Goal: Find specific fact

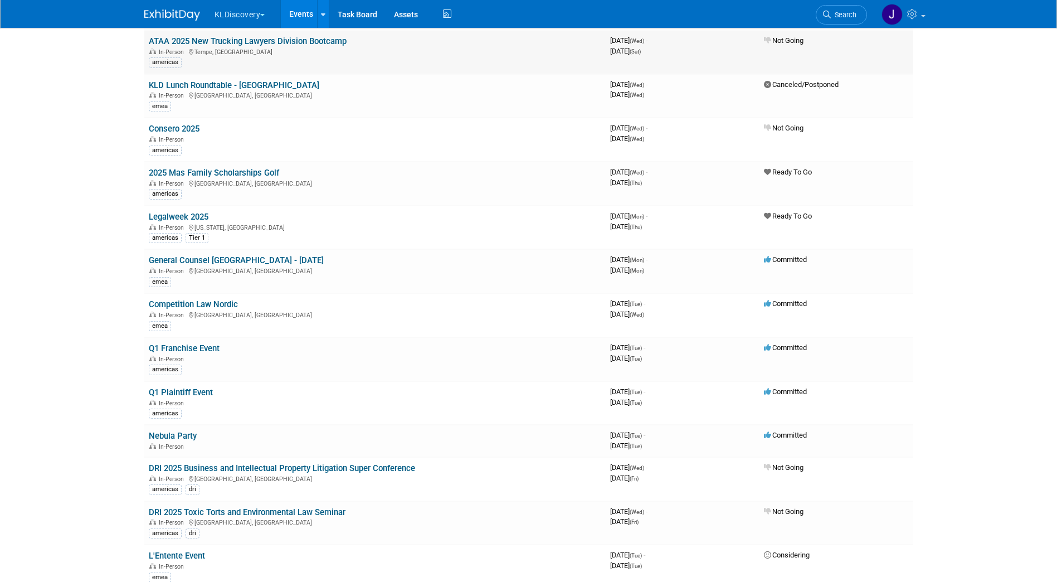
scroll to position [2117, 0]
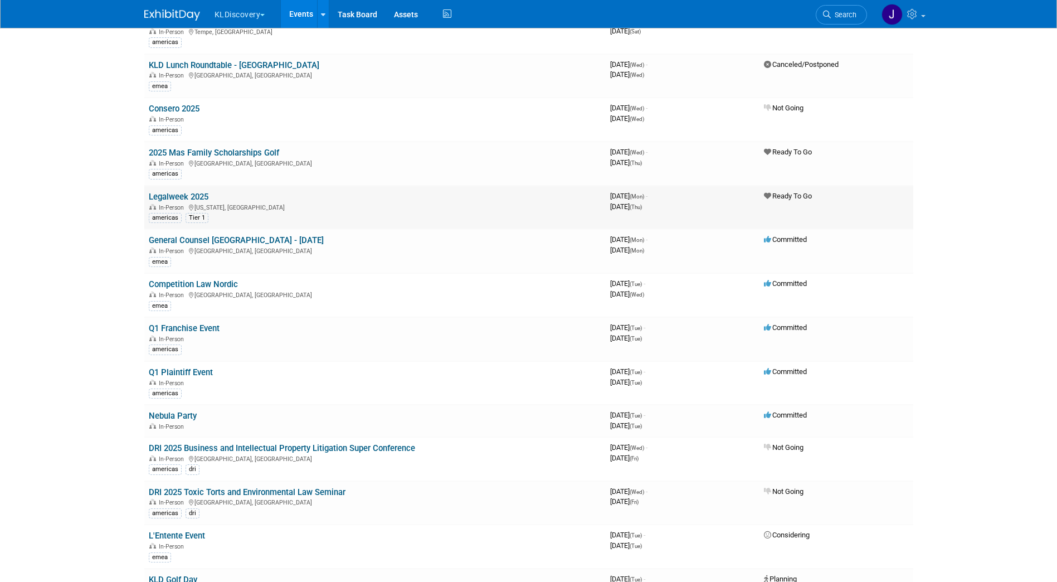
click at [191, 200] on link "Legalweek 2025" at bounding box center [179, 197] width 60 height 10
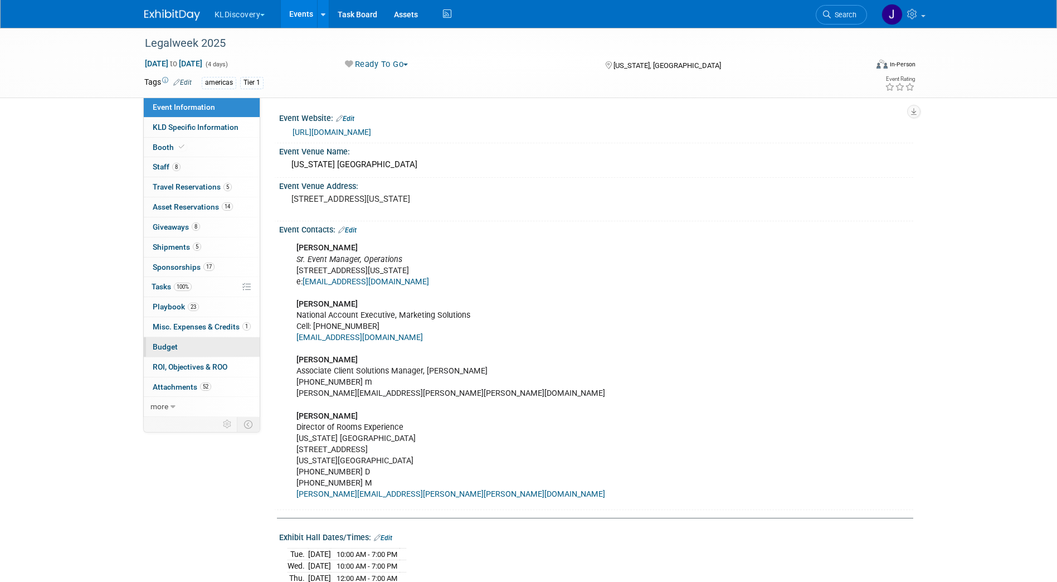
click at [183, 347] on link "Budget" at bounding box center [202, 346] width 116 height 19
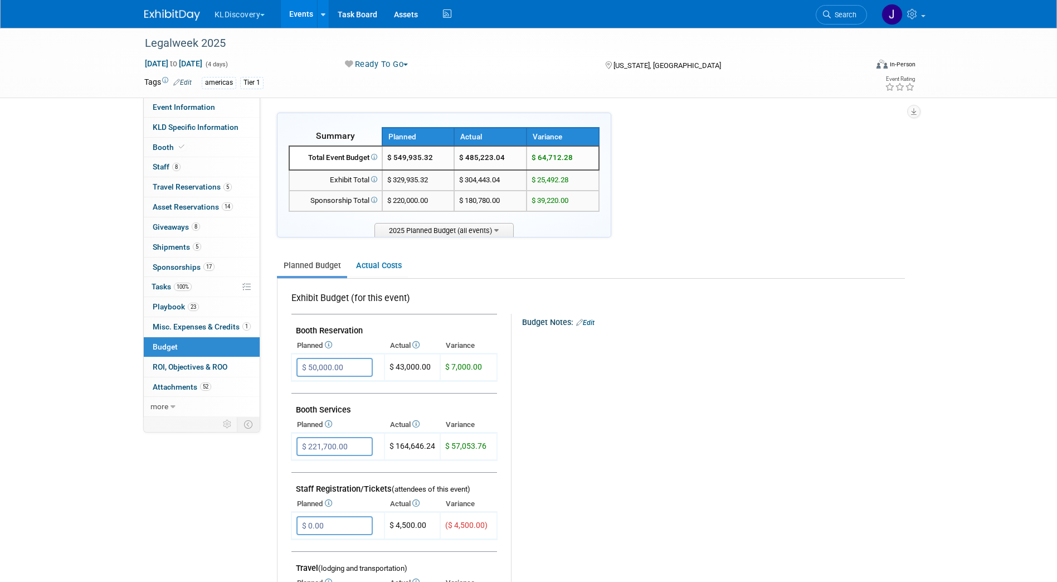
click at [481, 200] on td "$ 180,780.00" at bounding box center [490, 201] width 72 height 21
copy td "180,780.00"
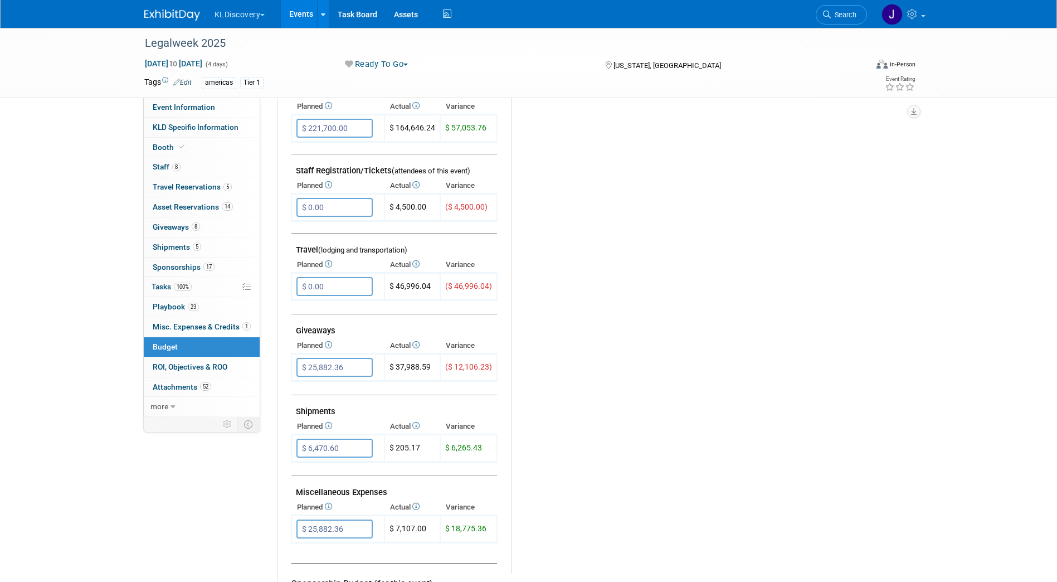
scroll to position [325, 0]
